Goal: Check status

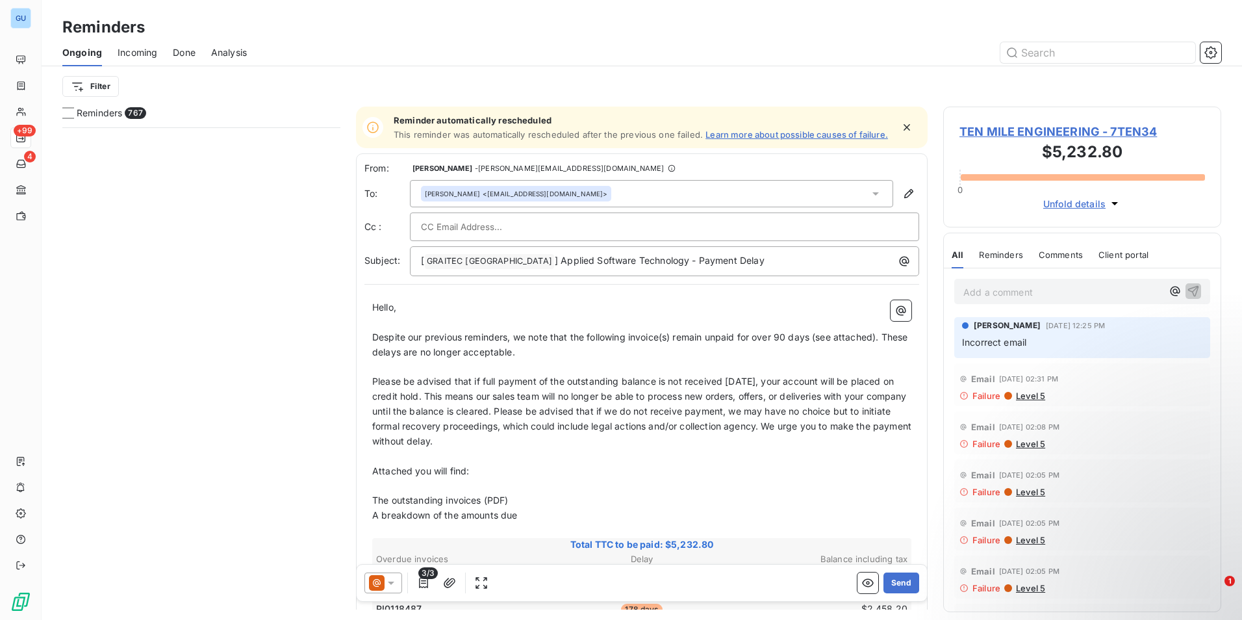
scroll to position [483, 268]
